Goal: Navigation & Orientation: Find specific page/section

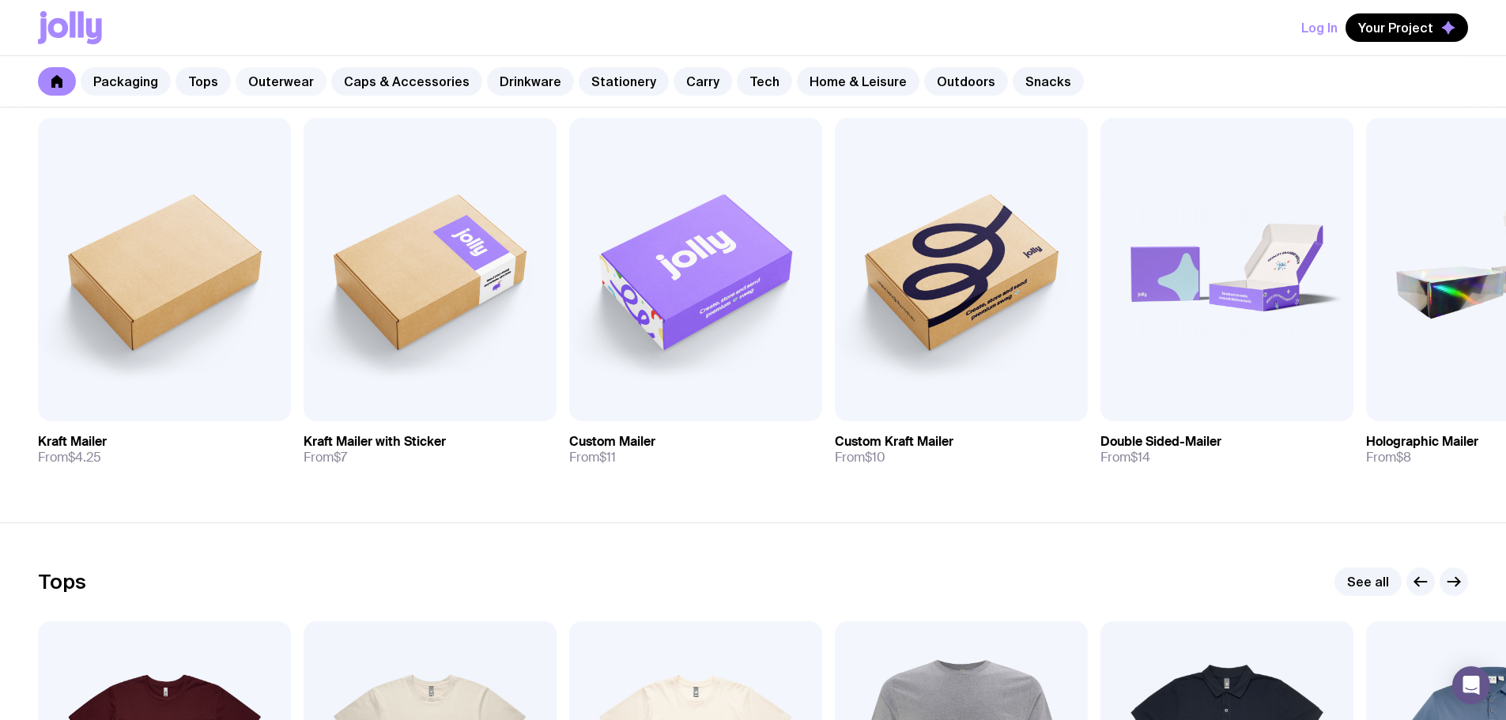
click at [260, 79] on link "Outerwear" at bounding box center [281, 81] width 91 height 28
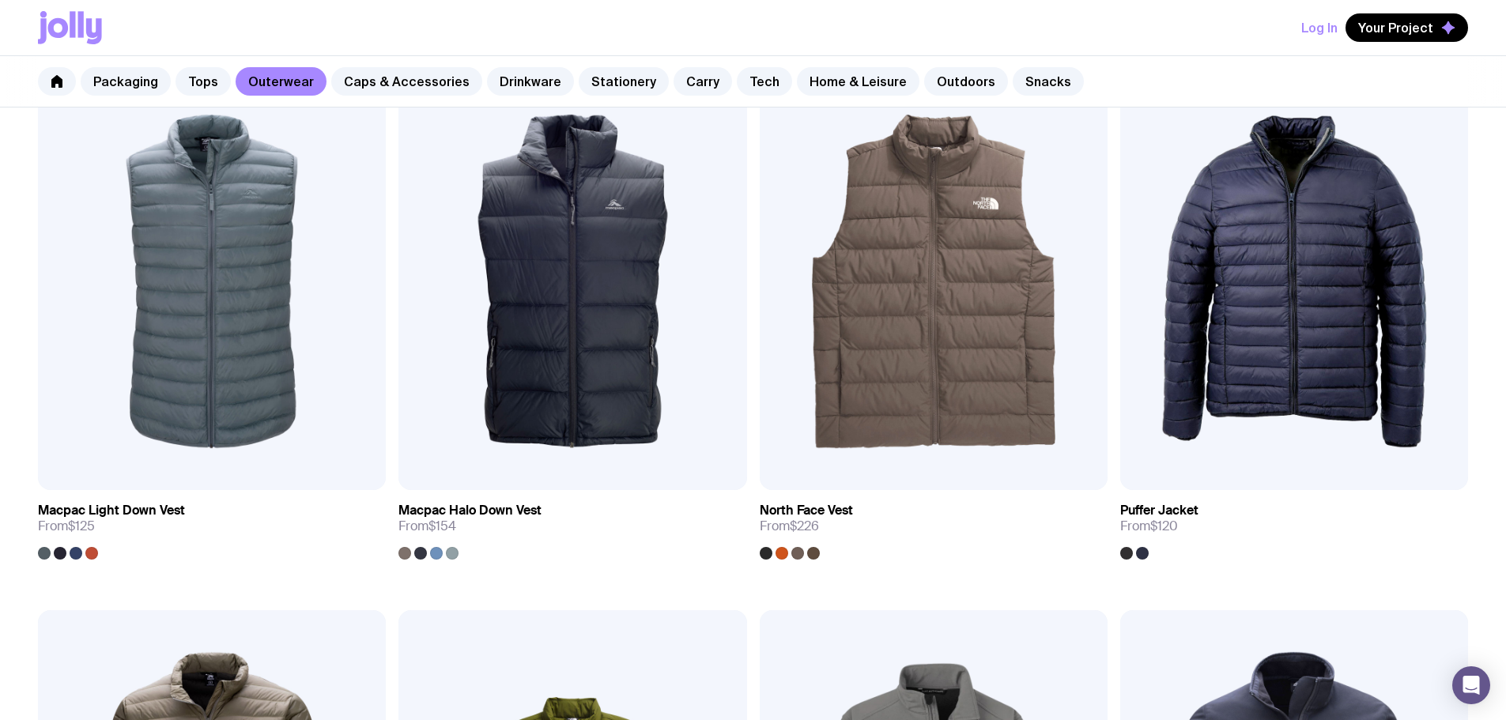
scroll to position [1423, 0]
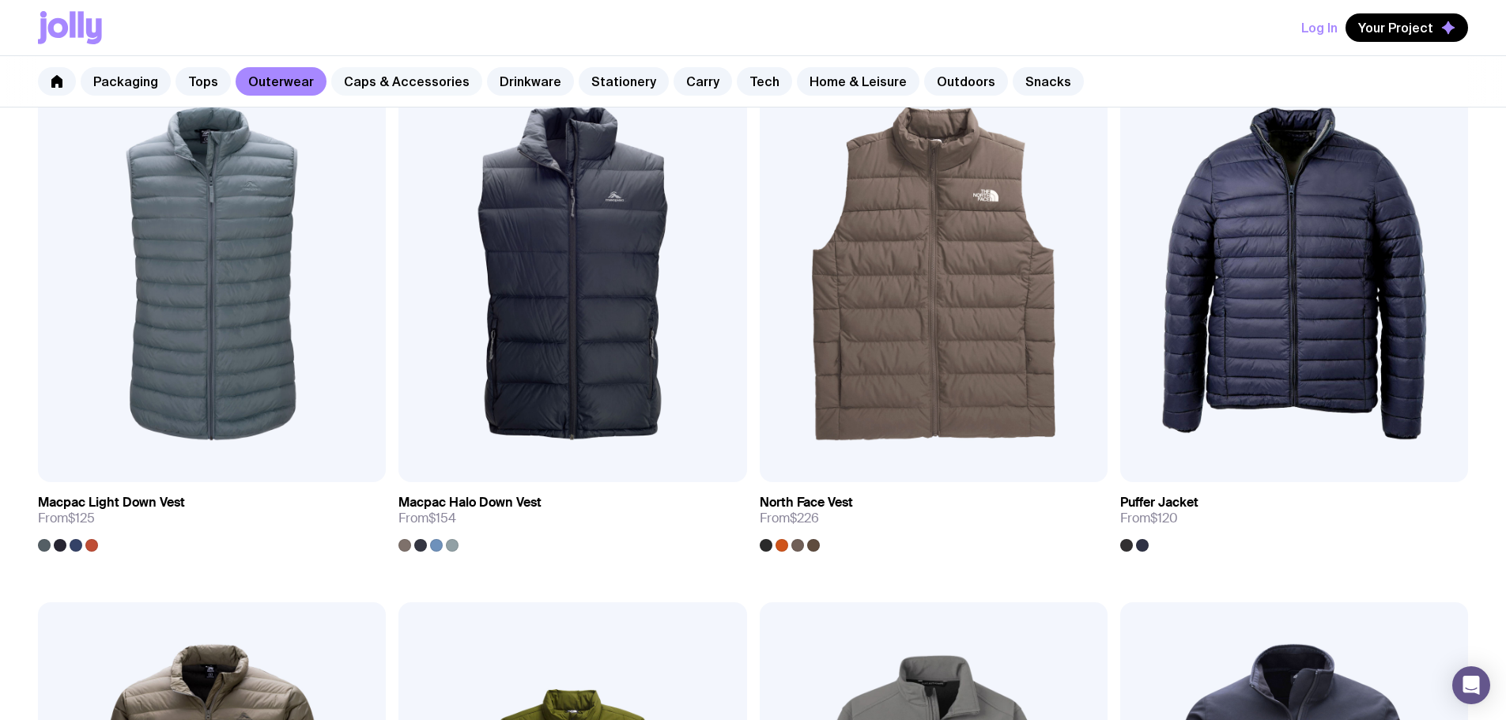
click at [387, 93] on link "Caps & Accessories" at bounding box center [406, 81] width 151 height 28
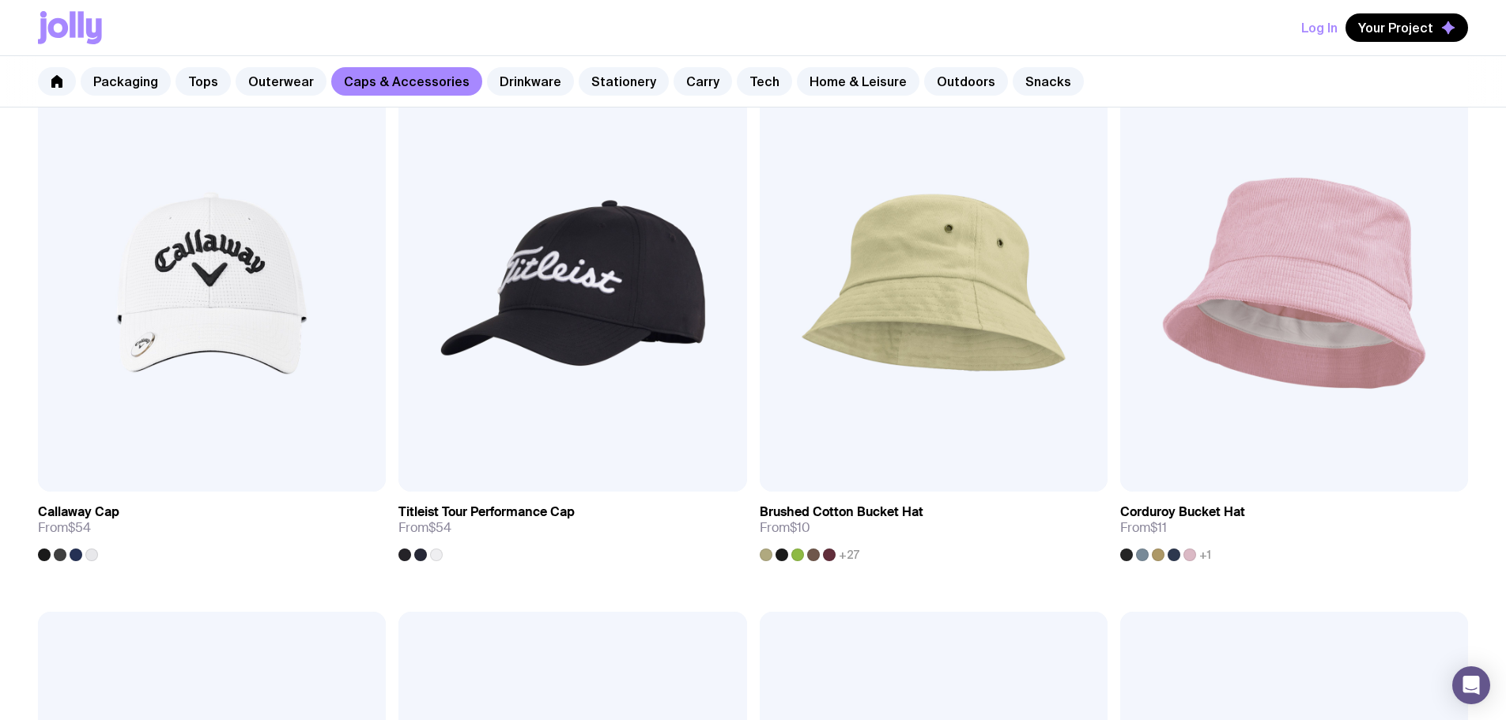
scroll to position [1484, 0]
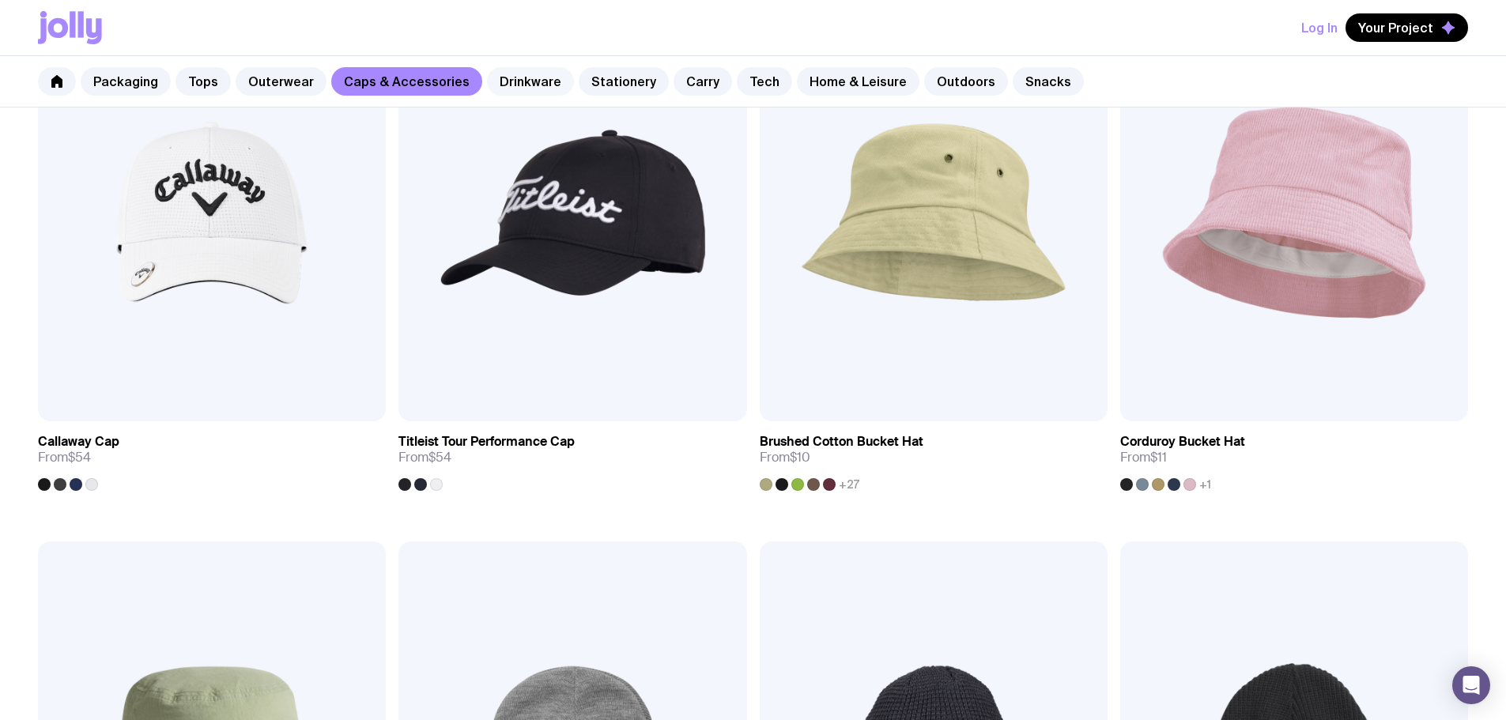
click at [522, 88] on link "Drinkware" at bounding box center [530, 81] width 87 height 28
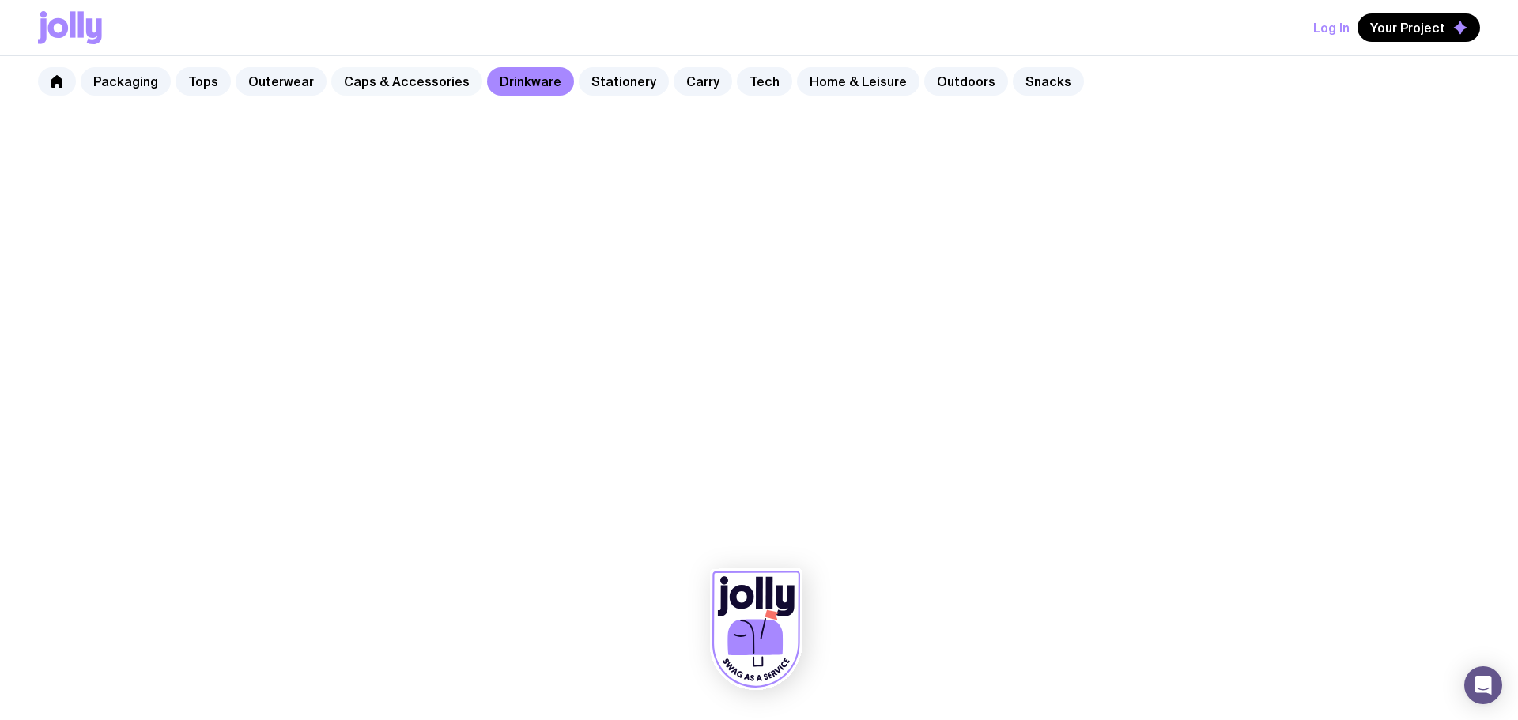
click at [426, 82] on link "Caps & Accessories" at bounding box center [406, 81] width 151 height 28
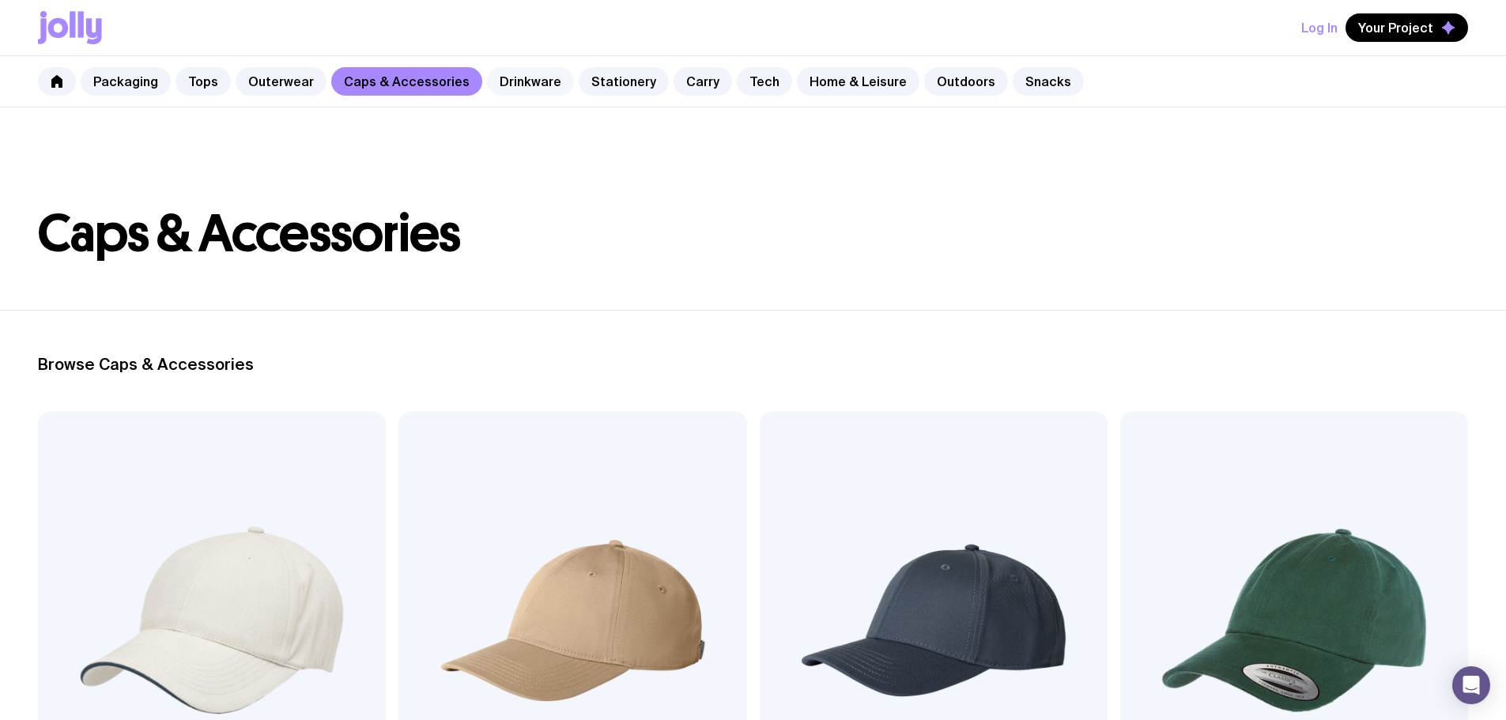
click at [487, 85] on link "Drinkware" at bounding box center [530, 81] width 87 height 28
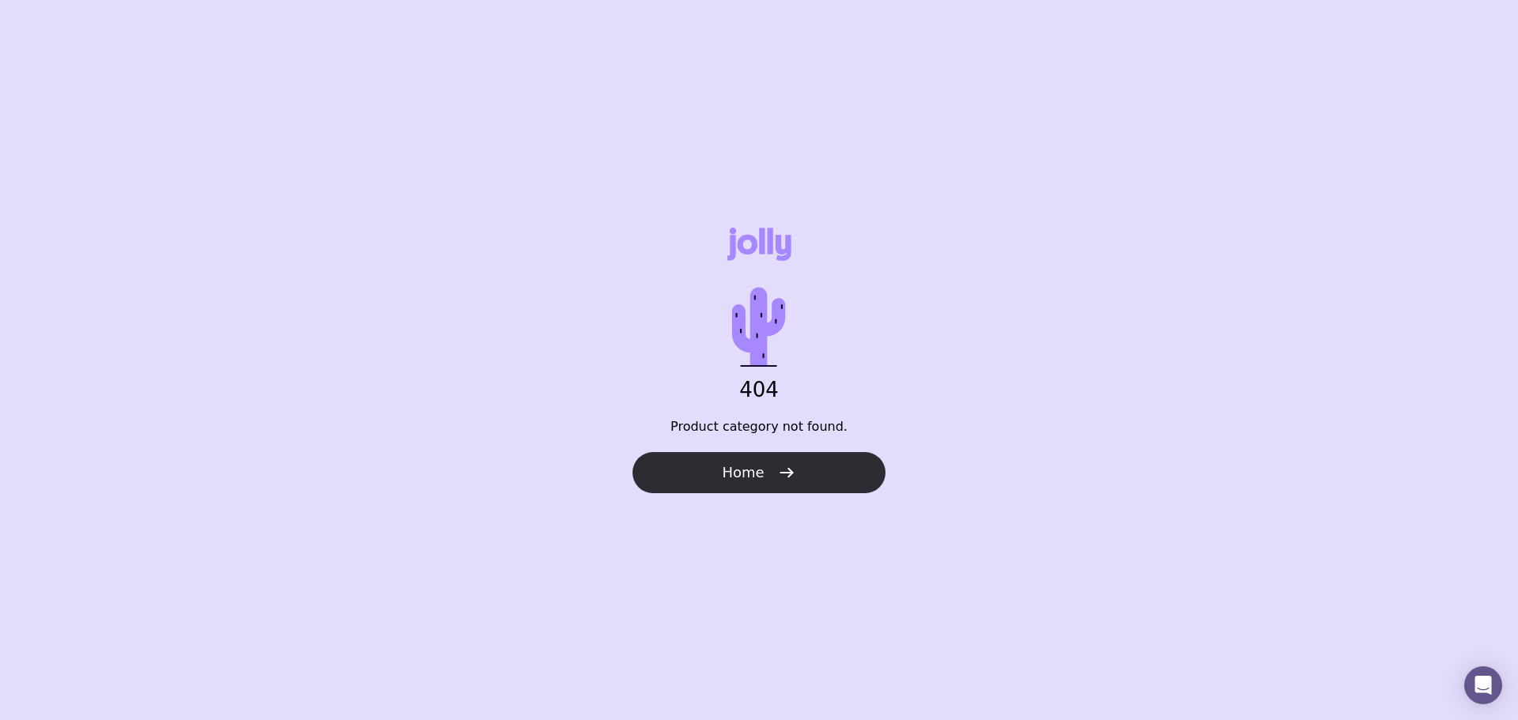
click at [753, 478] on span "Home" at bounding box center [743, 472] width 42 height 19
click at [745, 492] on button "Home" at bounding box center [759, 472] width 253 height 41
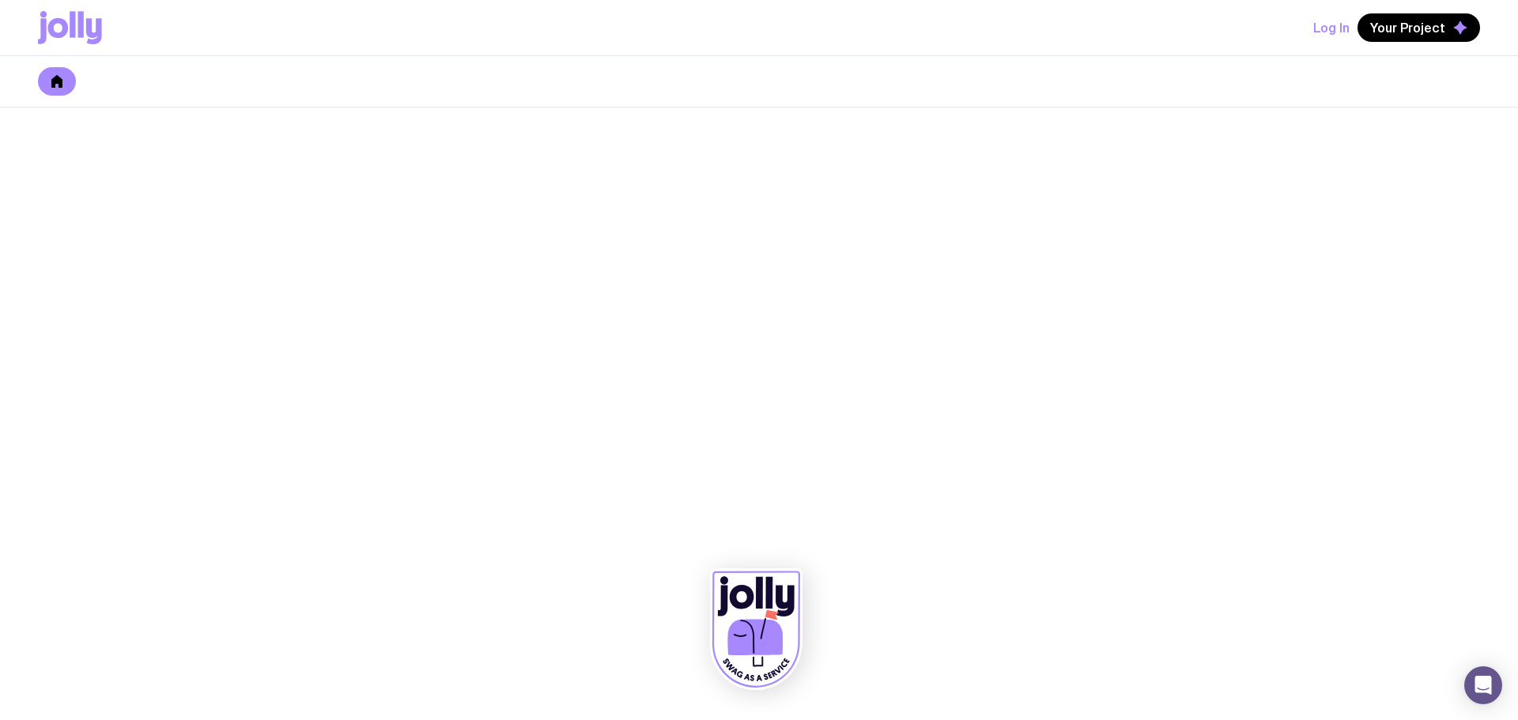
click at [85, 24] on icon at bounding box center [70, 27] width 64 height 33
click at [65, 83] on link at bounding box center [57, 81] width 38 height 28
